Goal: Task Accomplishment & Management: Use online tool/utility

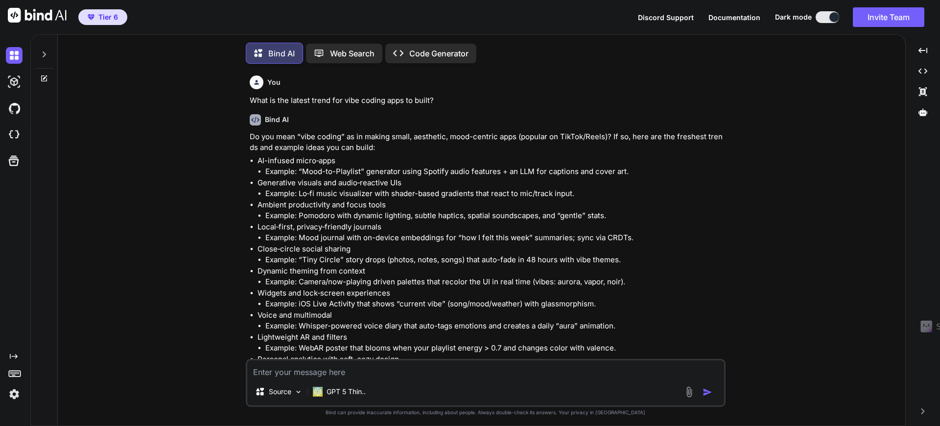
scroll to position [5, 0]
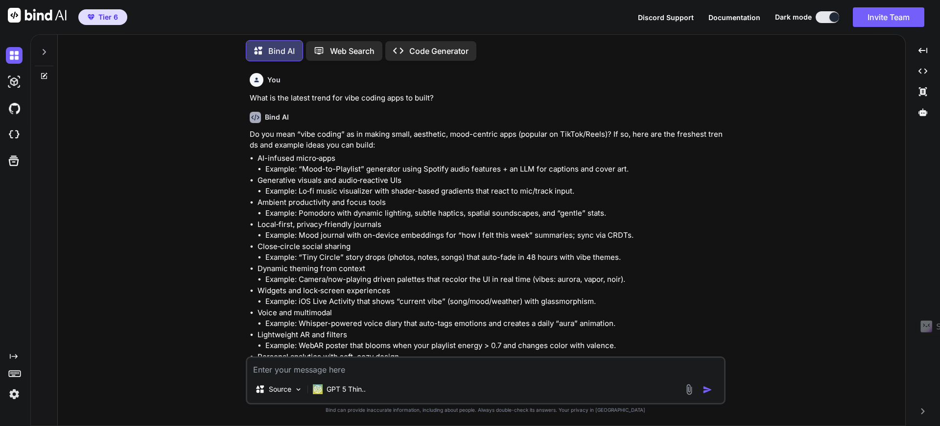
click at [9, 395] on img at bounding box center [14, 393] width 17 height 17
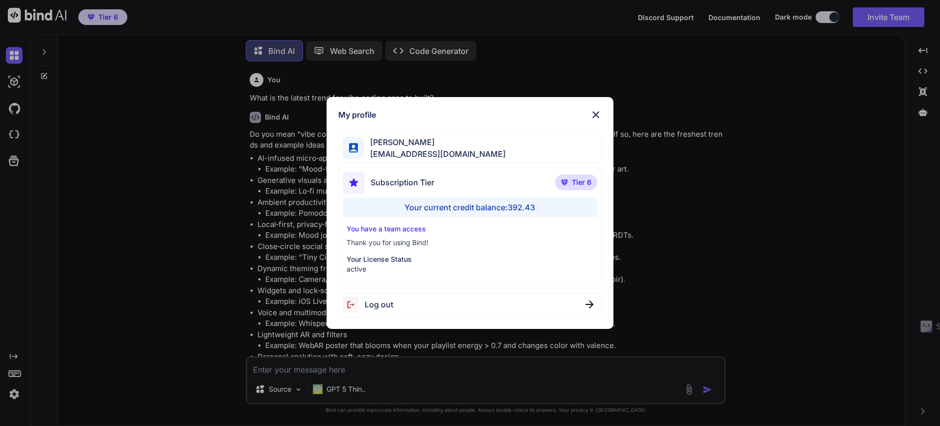
click at [452, 208] on div "Your current credit balance: 392.43" at bounding box center [470, 207] width 255 height 20
click at [595, 111] on img at bounding box center [596, 115] width 12 height 12
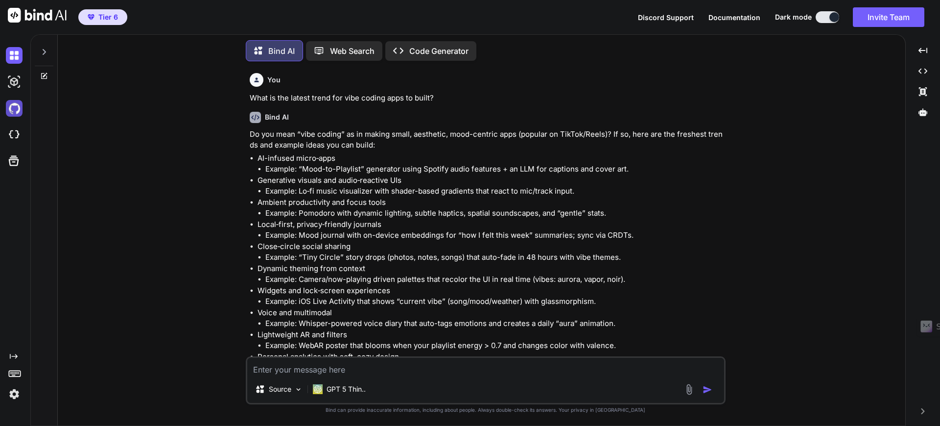
click at [16, 109] on img at bounding box center [14, 108] width 17 height 17
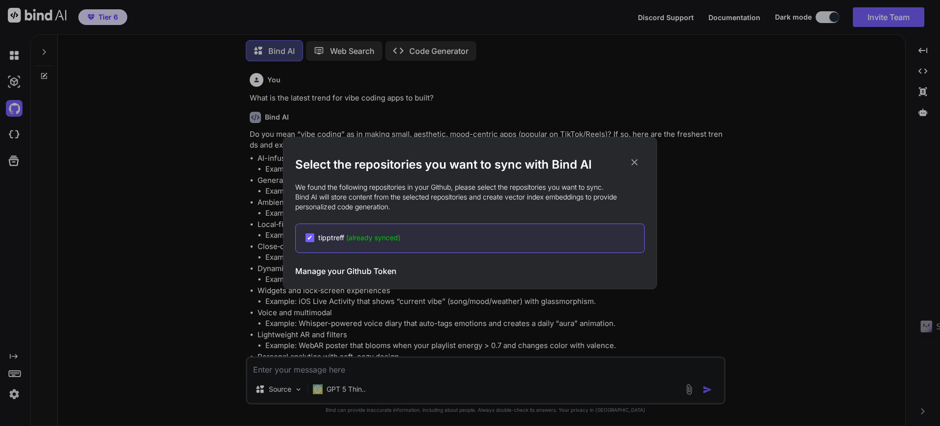
click at [360, 274] on h3 "Manage your Github Token" at bounding box center [345, 271] width 101 height 12
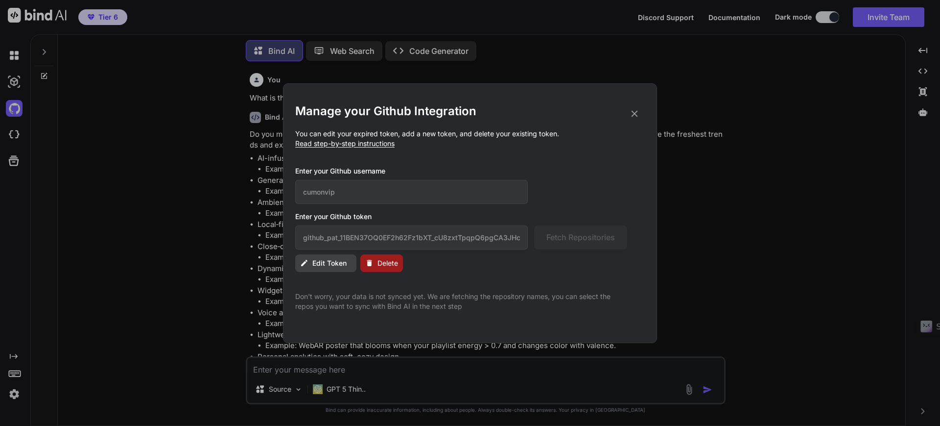
click at [640, 108] on icon at bounding box center [634, 113] width 11 height 11
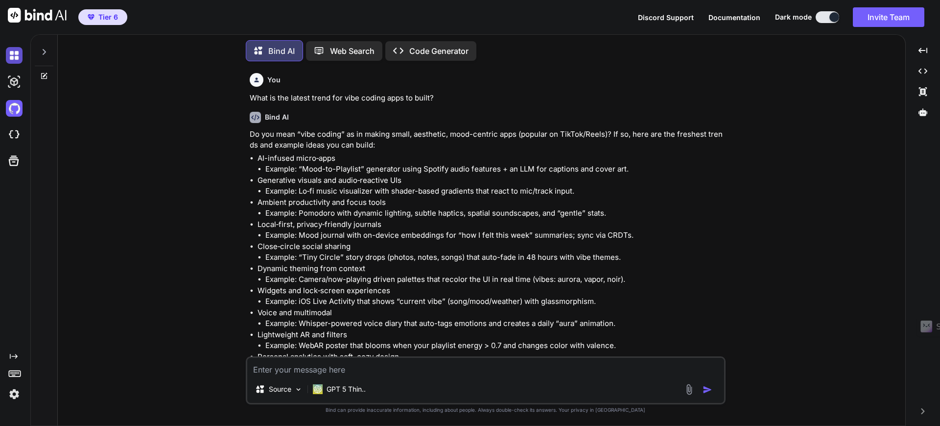
click at [12, 52] on img at bounding box center [14, 55] width 17 height 17
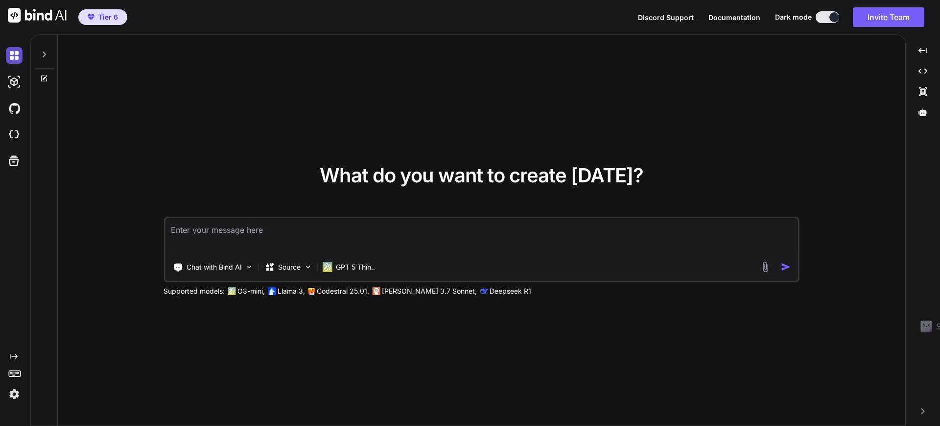
type textarea "x"
click at [103, 18] on span "Tier 6" at bounding box center [108, 17] width 20 height 10
